Goal: Task Accomplishment & Management: Manage account settings

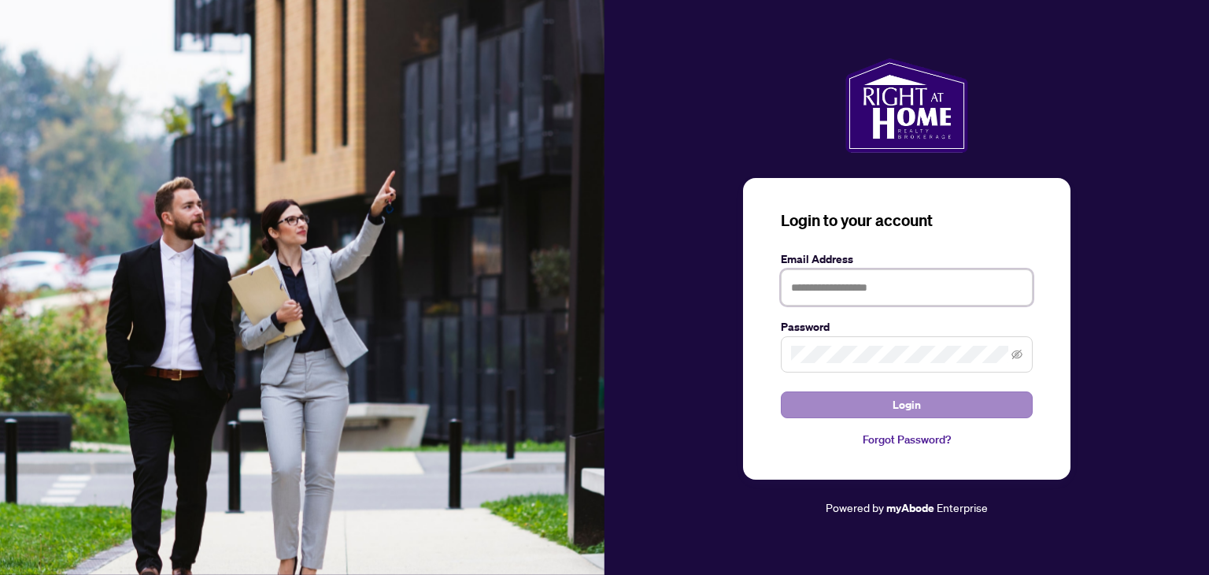
type input "**********"
click at [911, 405] on span "Login" at bounding box center [907, 404] width 28 height 25
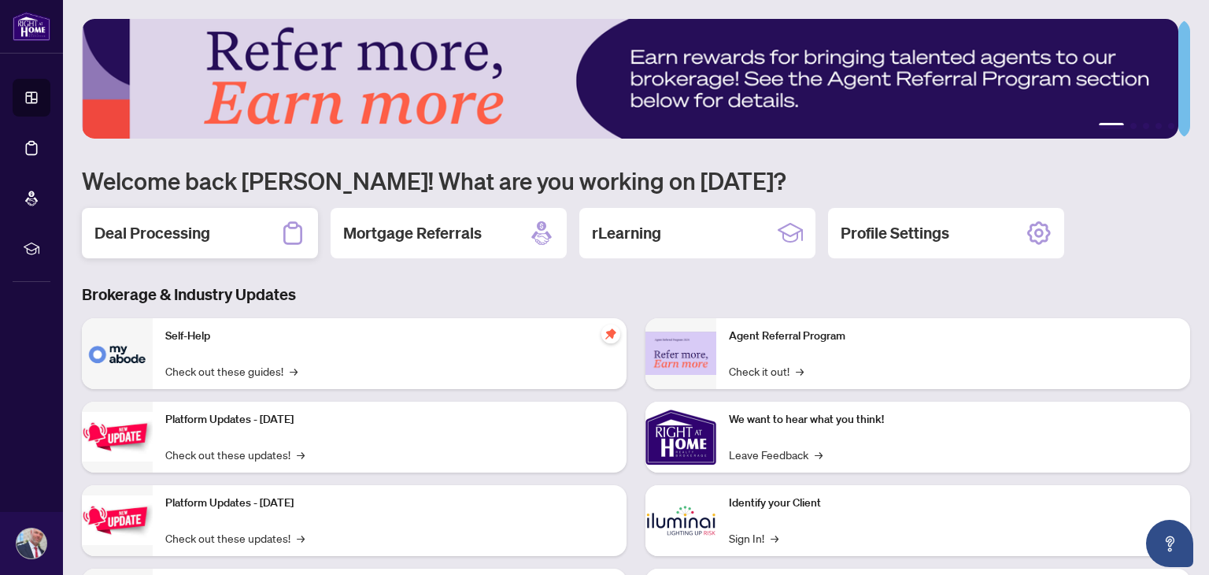
click at [190, 231] on h2 "Deal Processing" at bounding box center [152, 233] width 116 height 22
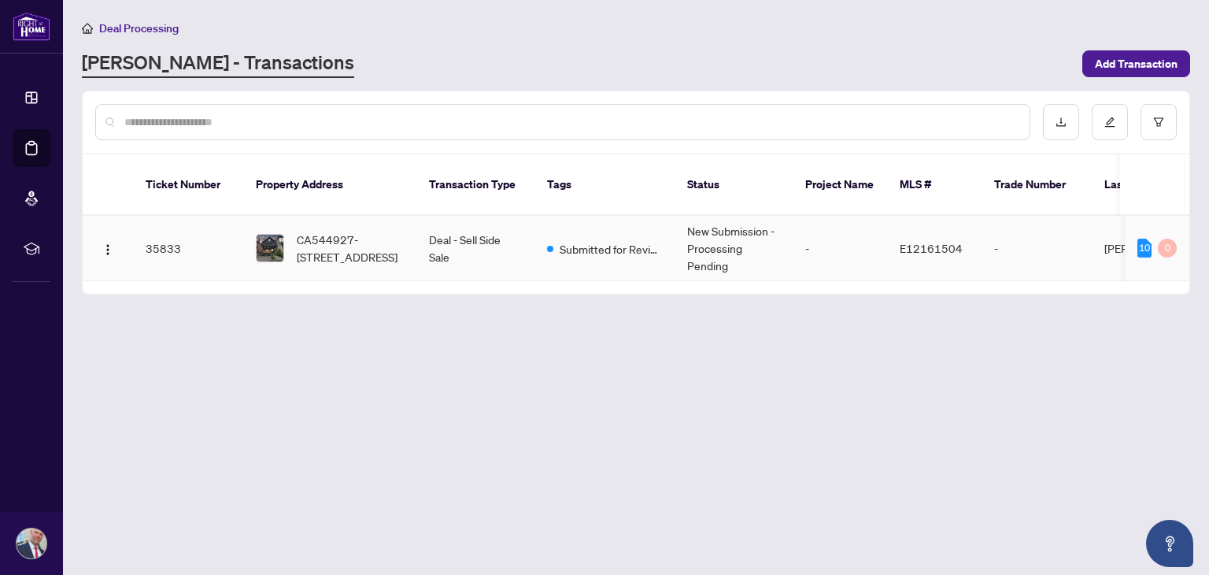
click at [663, 224] on td "Submitted for Review" at bounding box center [604, 248] width 140 height 65
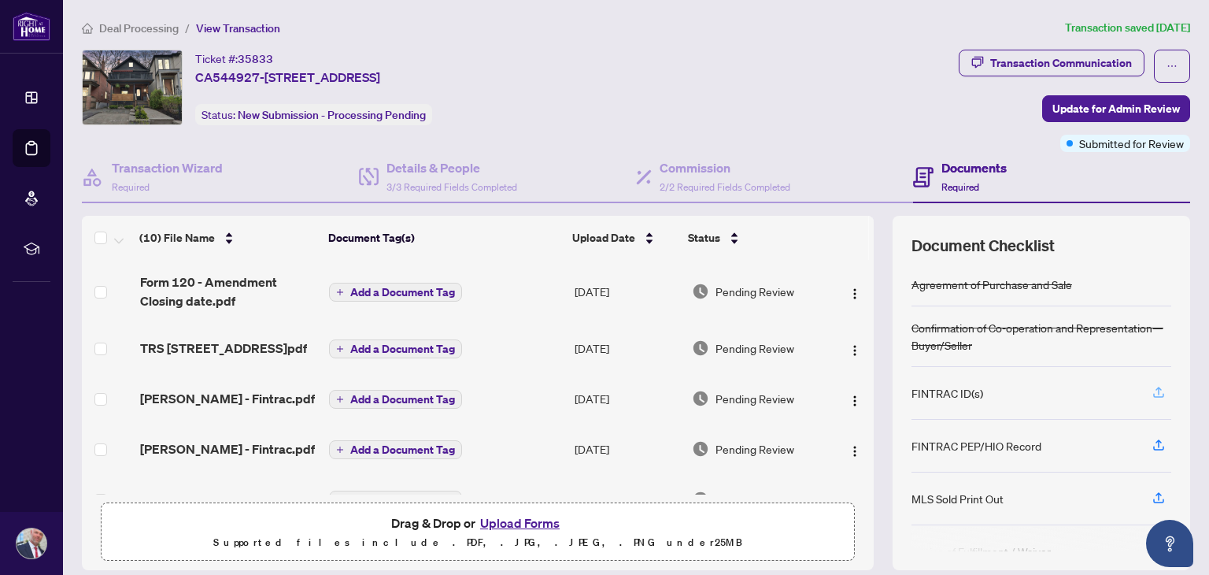
click at [1152, 392] on icon "button" at bounding box center [1159, 392] width 14 height 14
click at [699, 176] on div "Commission 2/2 Required Fields Completed" at bounding box center [725, 176] width 131 height 37
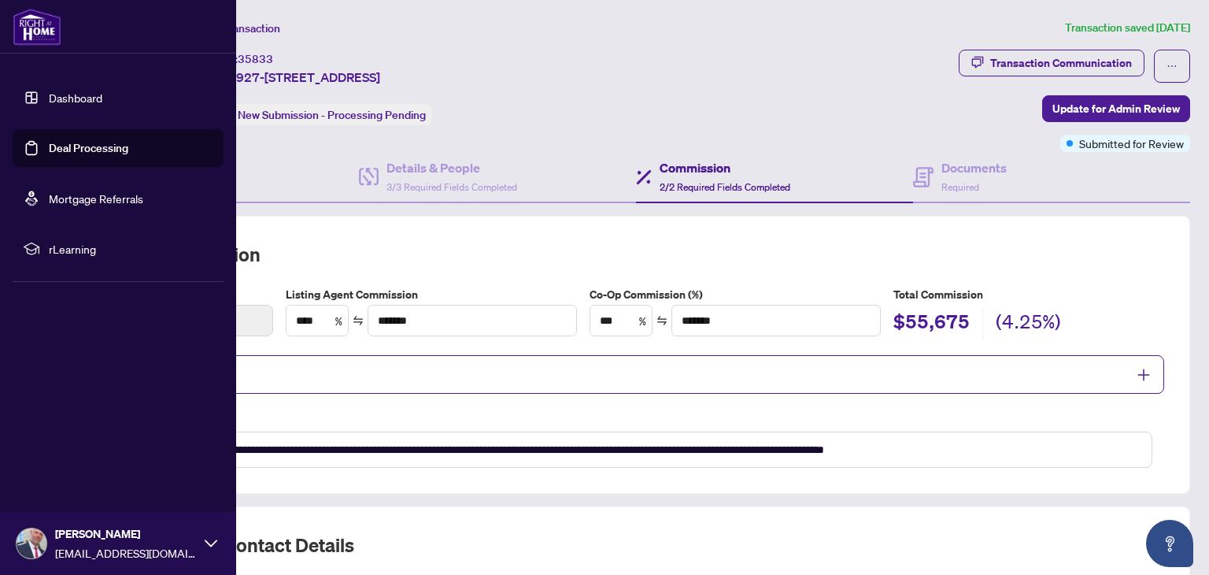
click at [91, 198] on link "Mortgage Referrals" at bounding box center [96, 198] width 94 height 14
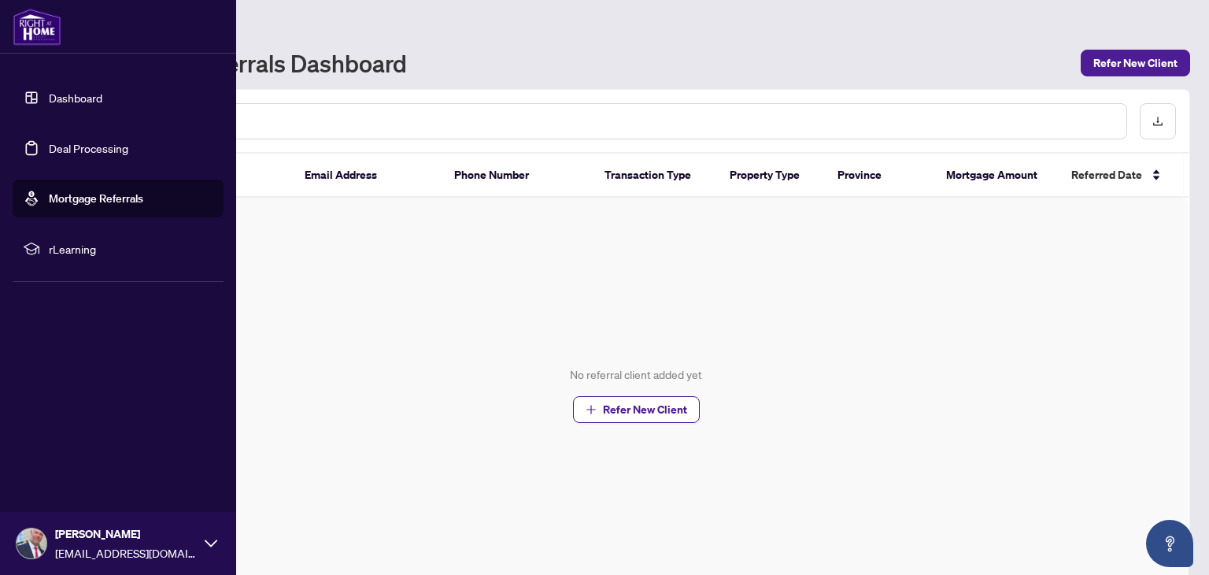
click at [72, 99] on link "Dashboard" at bounding box center [76, 98] width 54 height 14
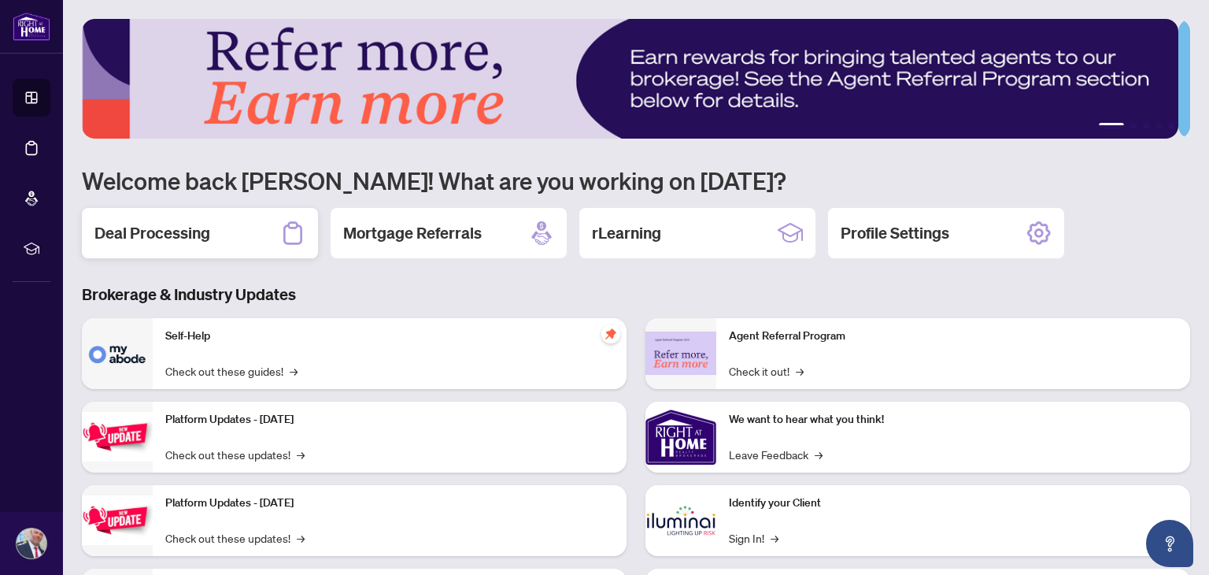
click at [139, 231] on h2 "Deal Processing" at bounding box center [152, 233] width 116 height 22
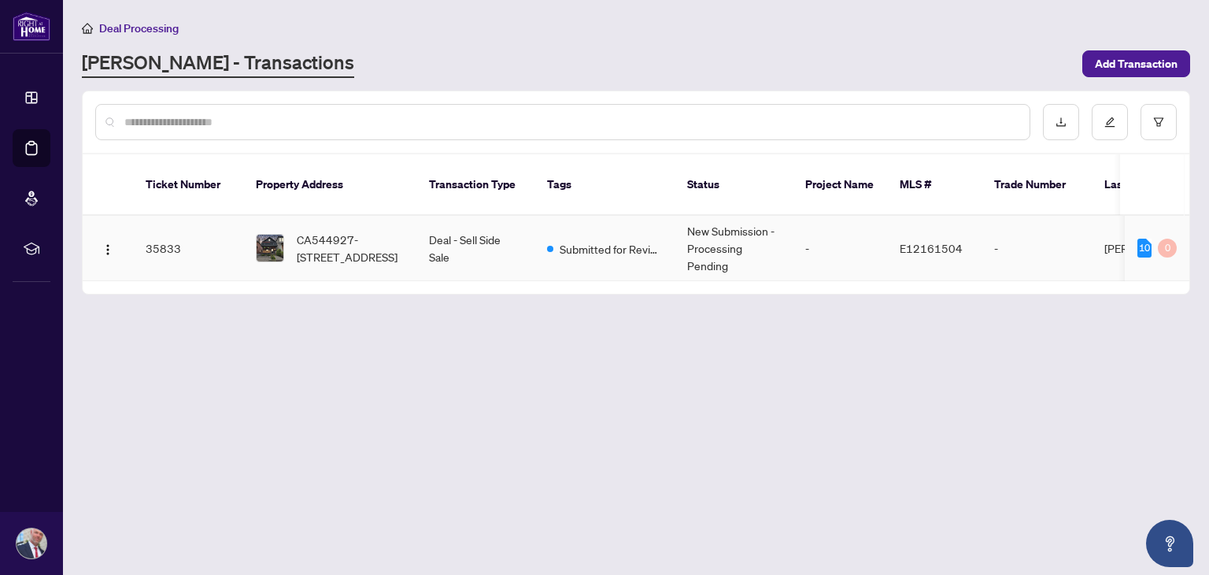
click at [756, 229] on td "New Submission - Processing Pending" at bounding box center [734, 248] width 118 height 65
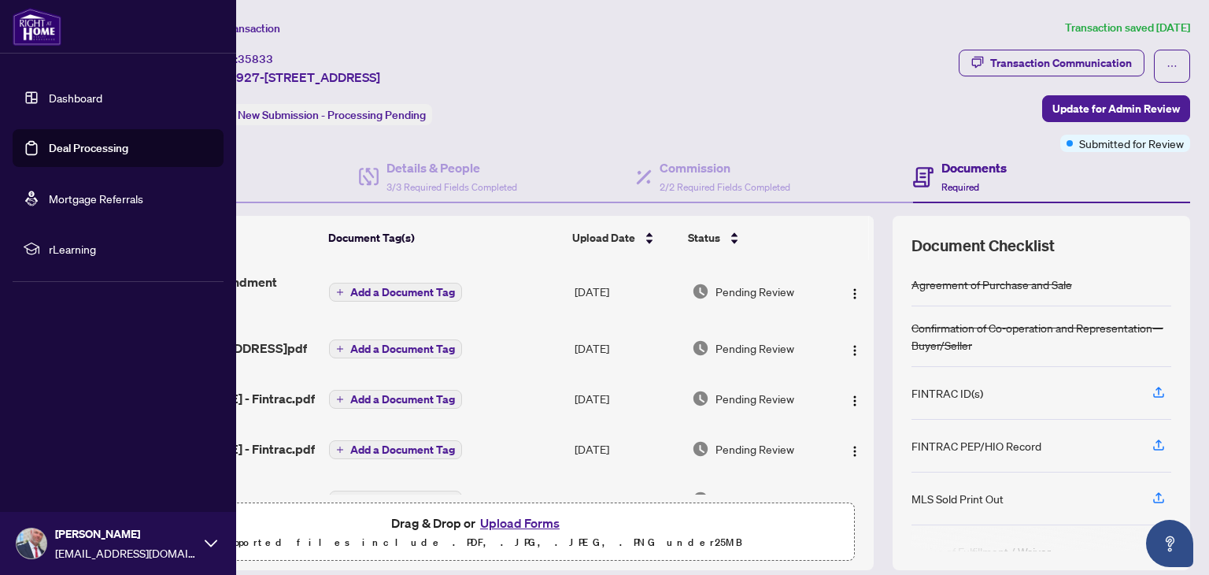
click at [57, 91] on link "Dashboard" at bounding box center [76, 98] width 54 height 14
